Goal: Task Accomplishment & Management: Manage account settings

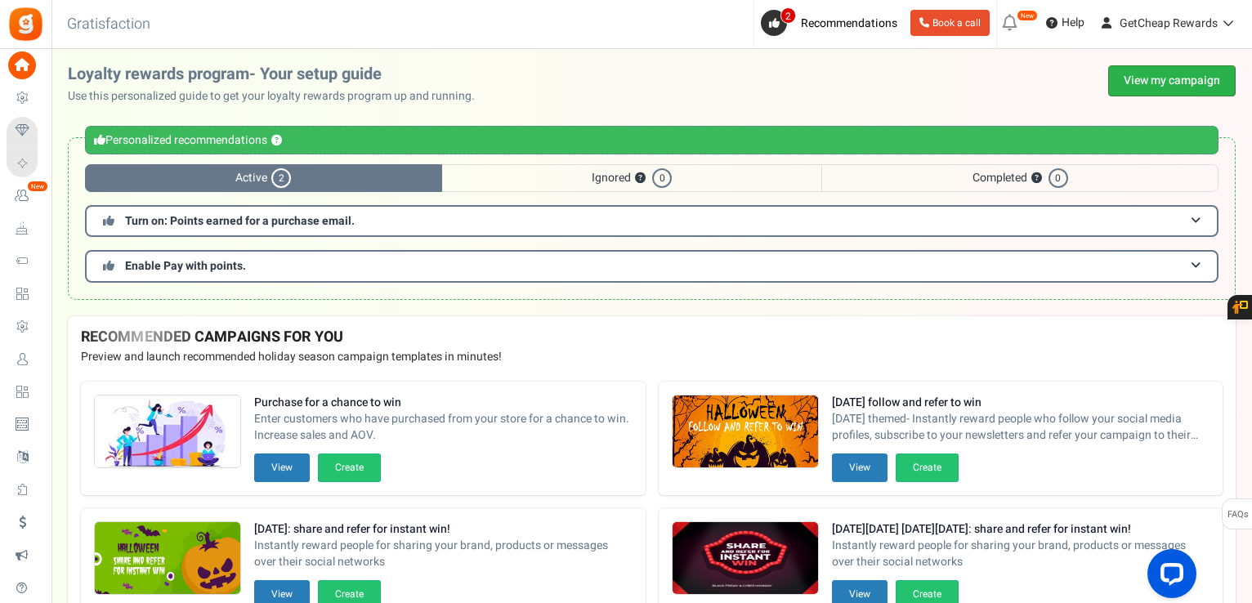
click at [1180, 71] on link "View my campaign" at bounding box center [1171, 80] width 127 height 31
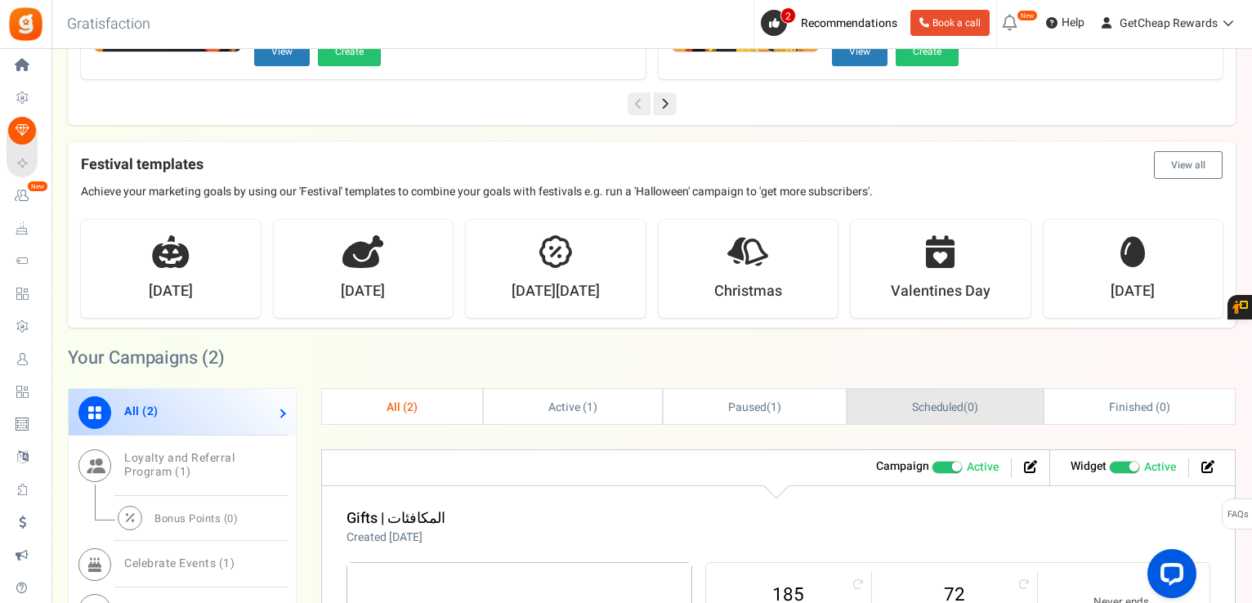
scroll to position [572, 0]
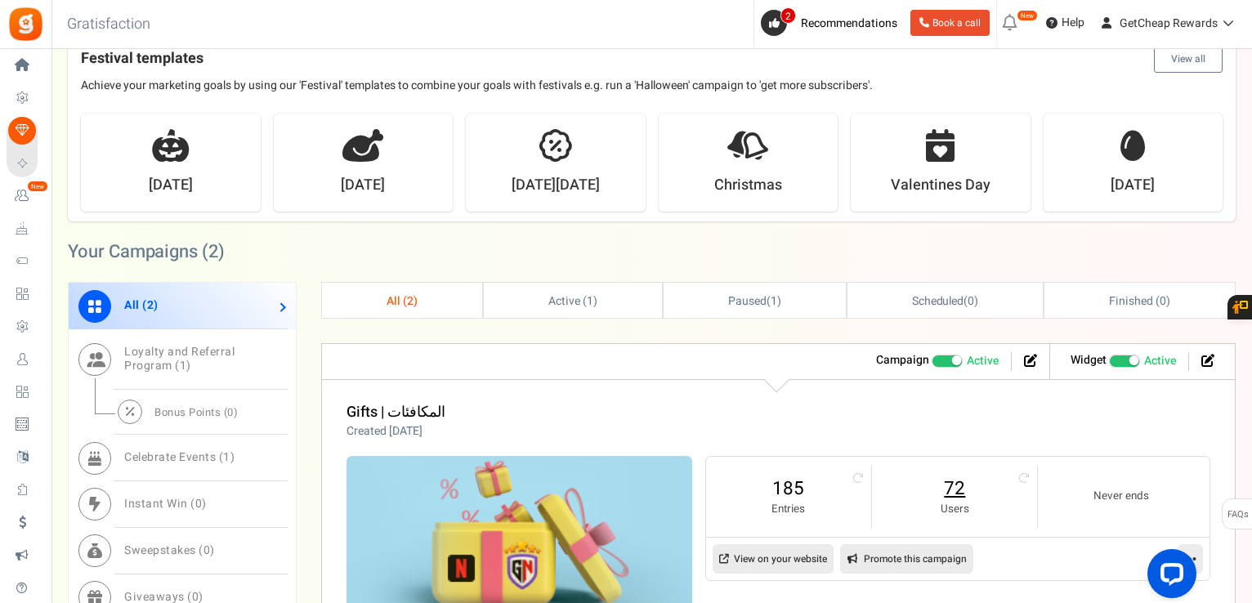
click at [961, 487] on link "72" at bounding box center [954, 488] width 132 height 26
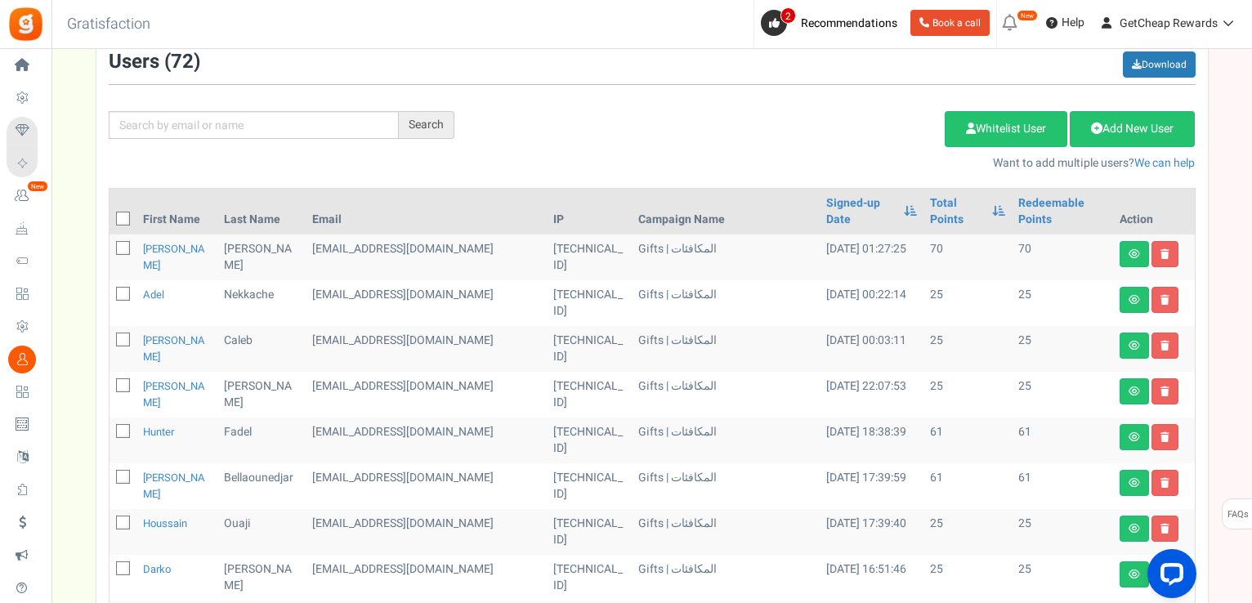
scroll to position [82, 0]
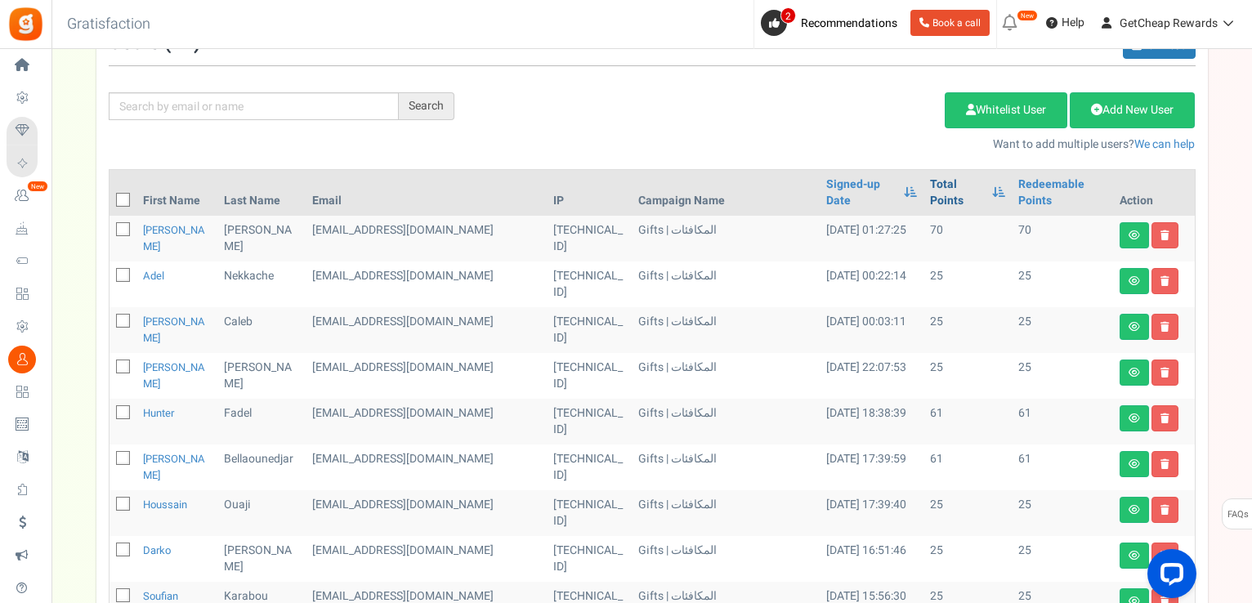
click at [930, 189] on link "Total Points" at bounding box center [957, 192] width 54 height 33
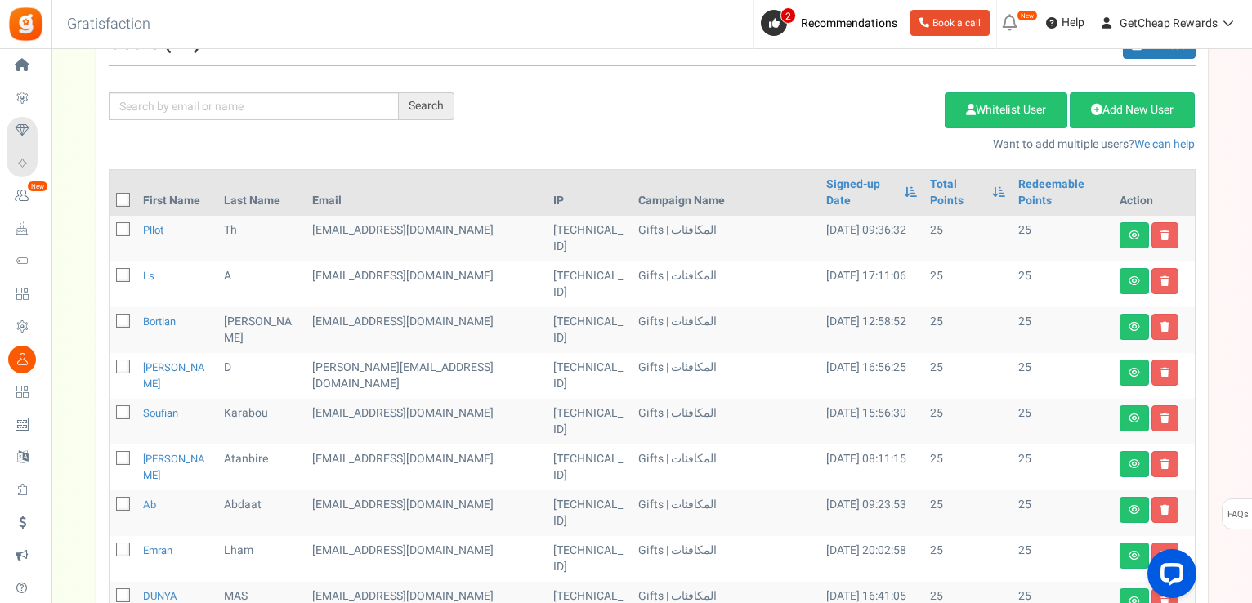
click at [131, 182] on th at bounding box center [122, 193] width 27 height 46
click at [121, 195] on icon at bounding box center [123, 200] width 11 height 11
click at [110, 196] on input "checkbox" at bounding box center [105, 201] width 11 height 11
checkbox input "true"
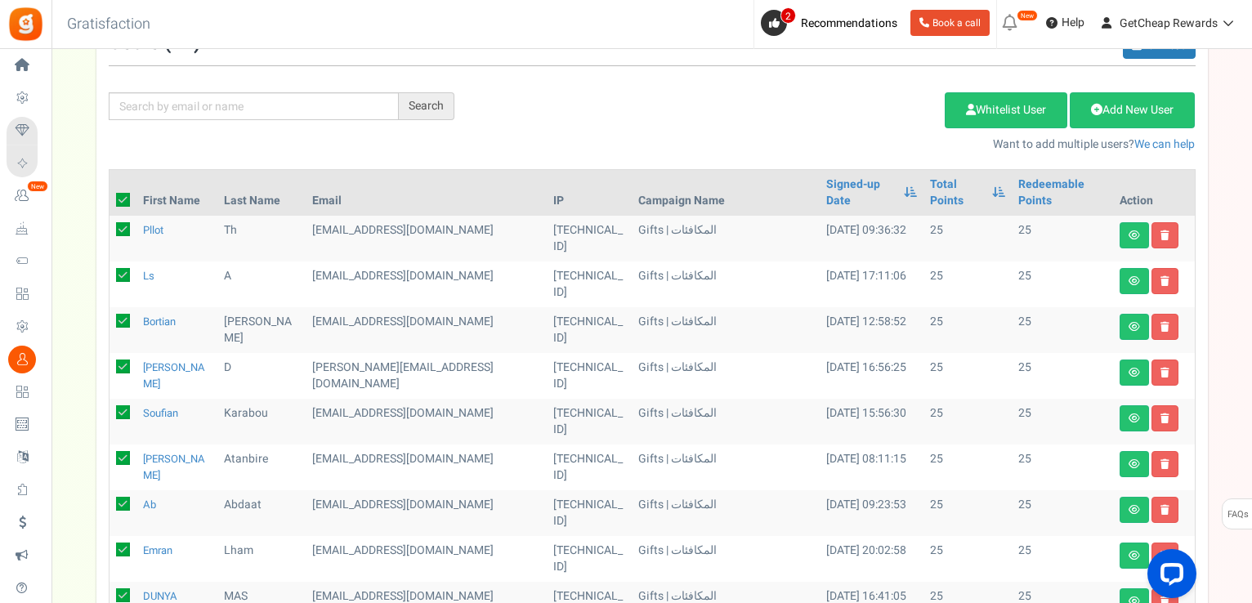
checkbox input "true"
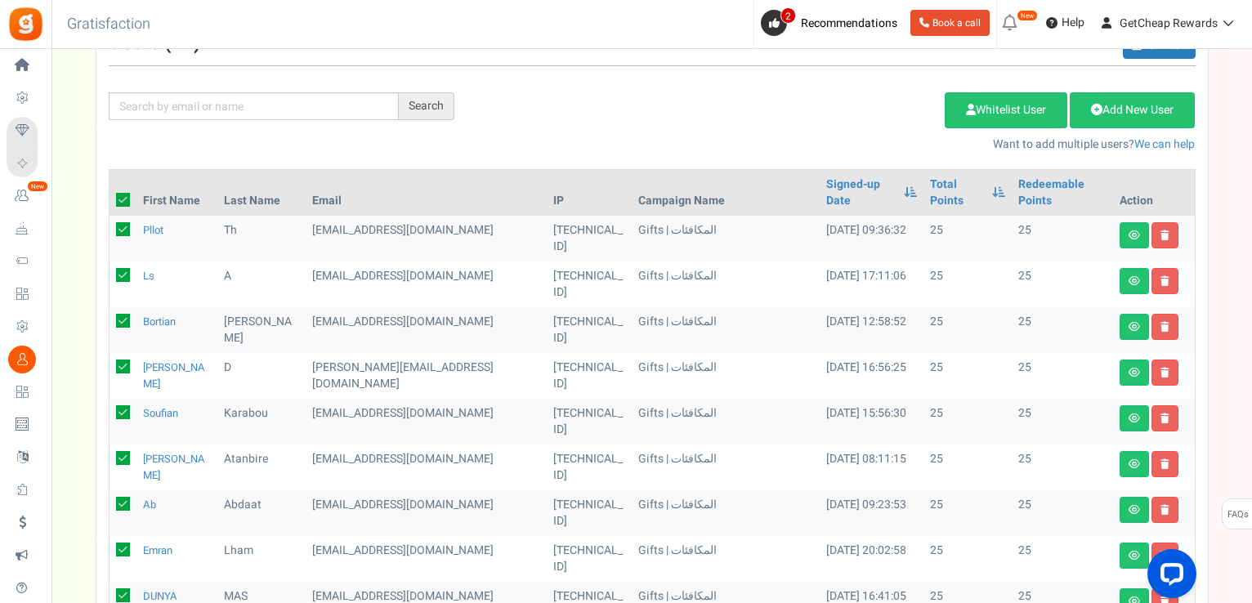
checkbox input "true"
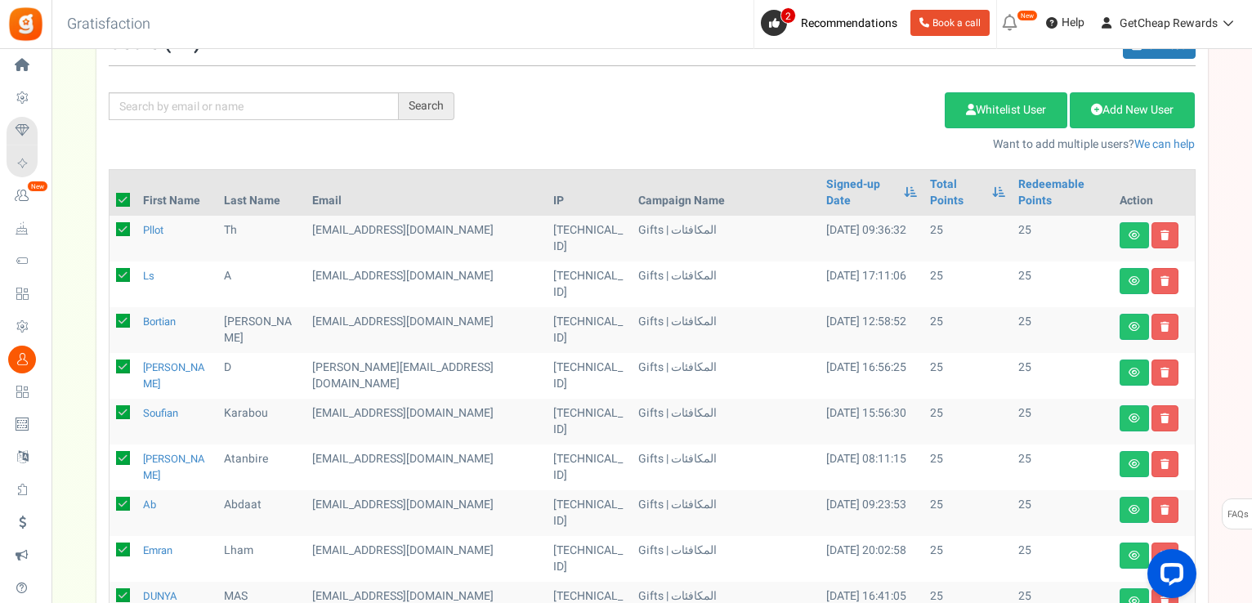
checkbox input "true"
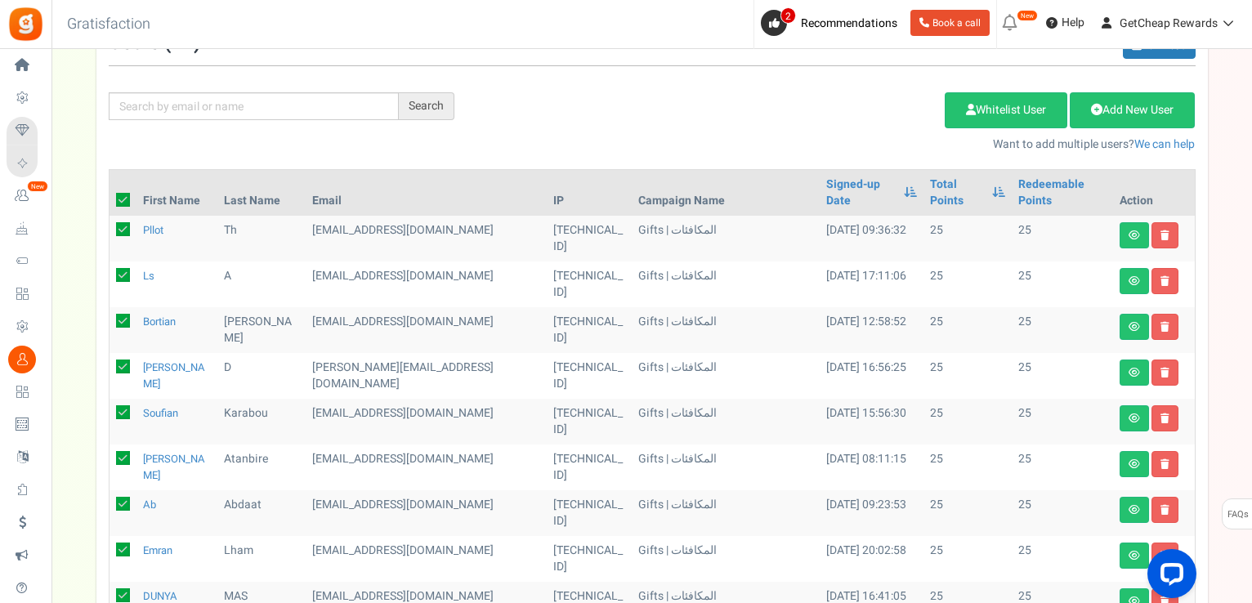
checkbox input "true"
click at [836, 115] on link "Delete Selected Users" at bounding box center [862, 110] width 159 height 36
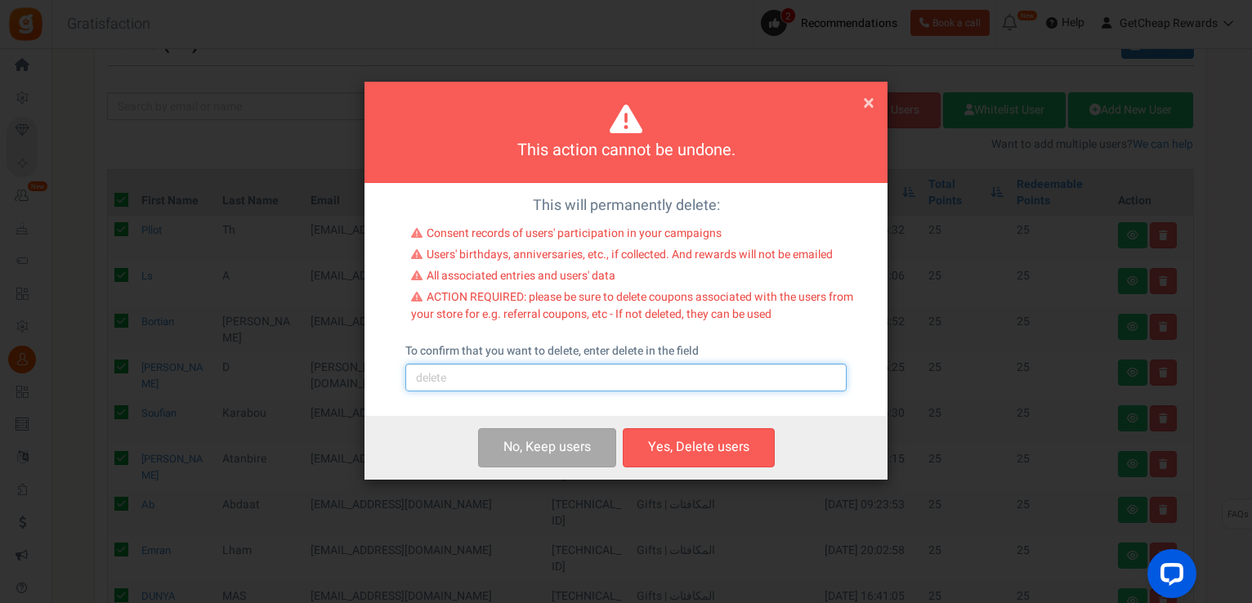
click at [485, 366] on input "text" at bounding box center [625, 378] width 441 height 28
type input "delete"
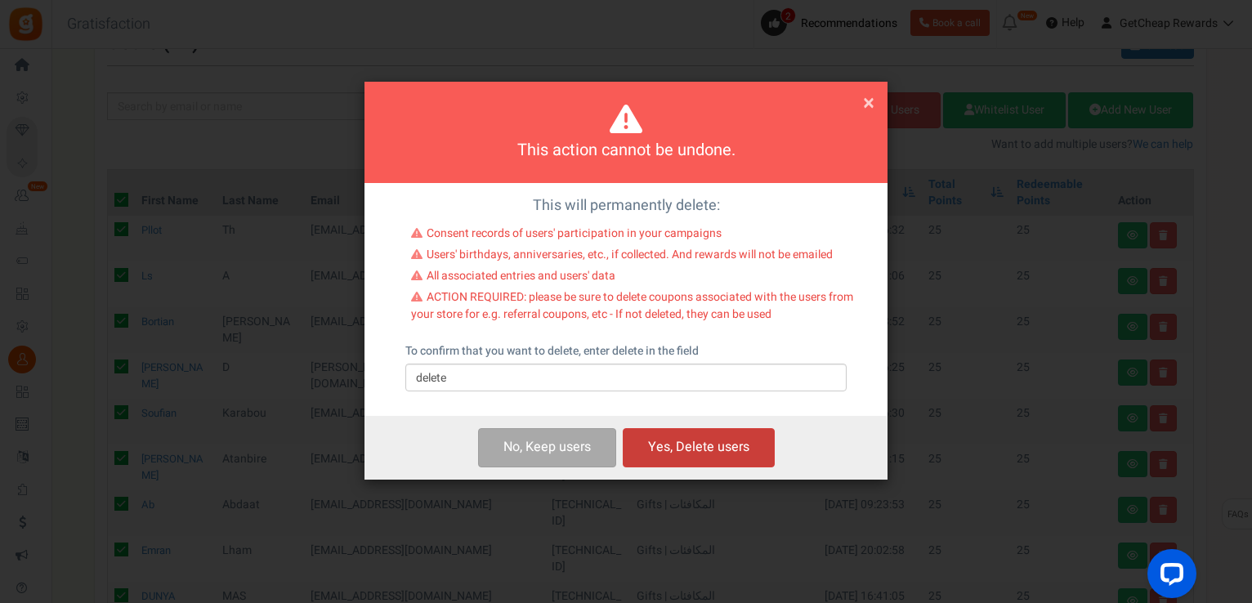
click at [702, 453] on button "Yes, Delete users" at bounding box center [699, 447] width 152 height 38
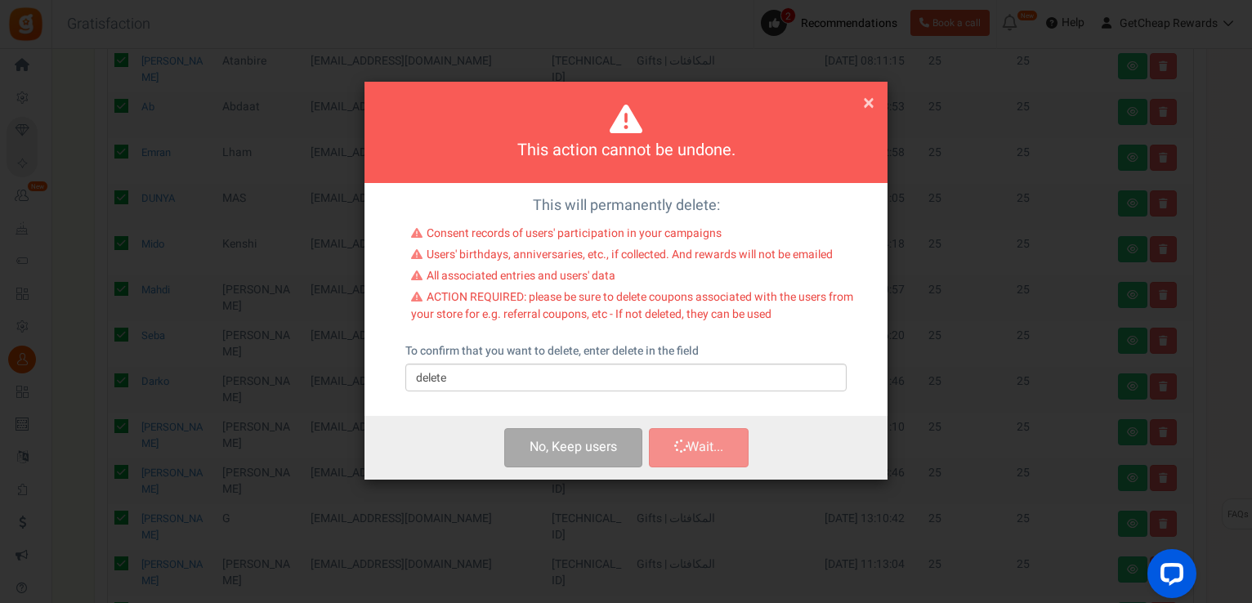
scroll to position [327, 0]
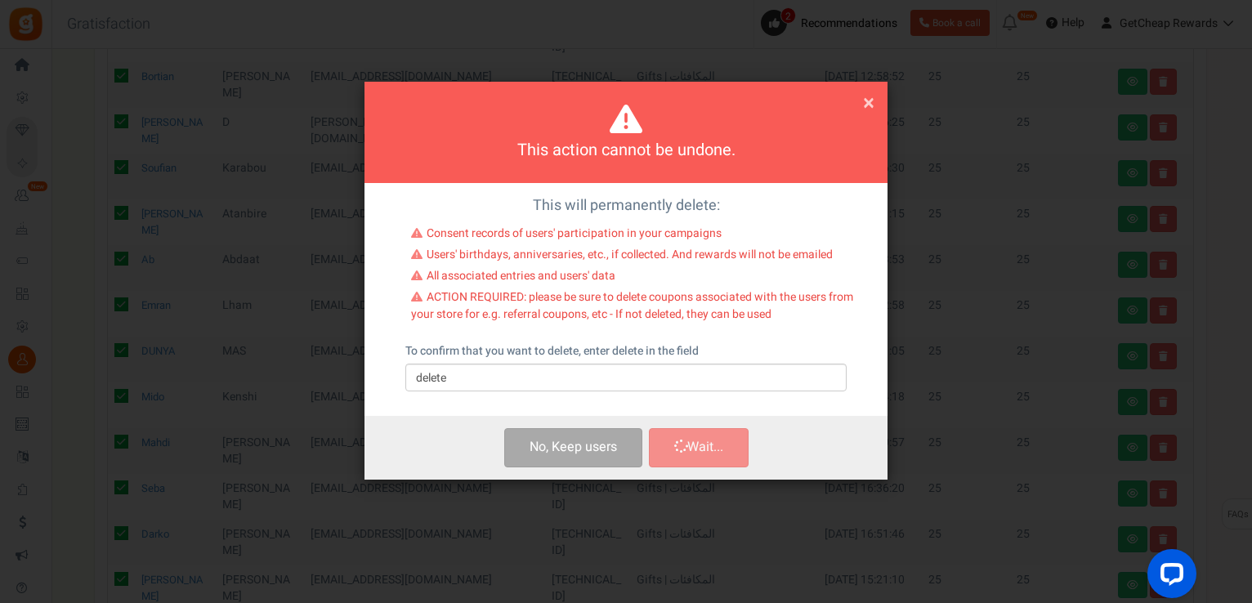
checkbox input "false"
